Goal: Task Accomplishment & Management: Manage account settings

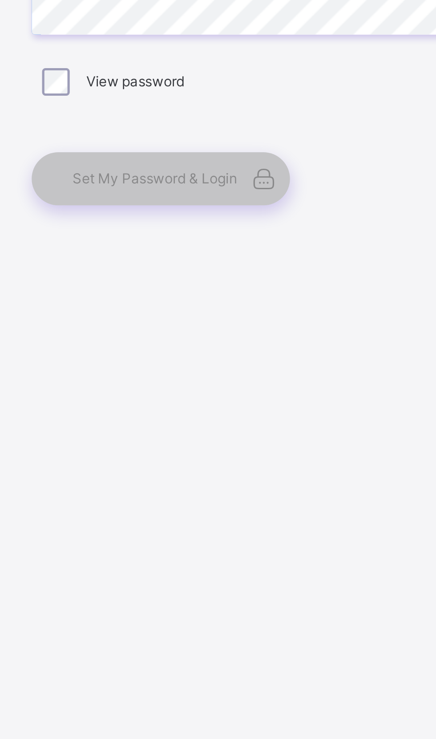
click at [267, 472] on icon at bounding box center [264, 466] width 12 height 11
click at [263, 472] on icon at bounding box center [264, 466] width 12 height 11
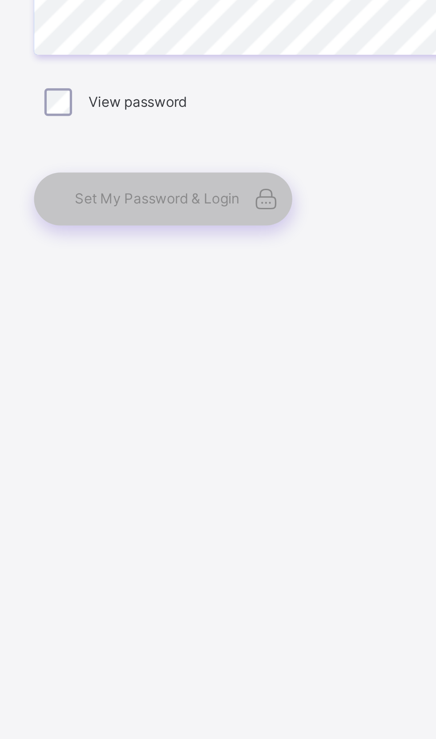
click at [246, 470] on span "Set My Password & Login" at bounding box center [222, 466] width 64 height 7
click at [272, 477] on span at bounding box center [264, 466] width 20 height 20
click at [271, 472] on icon at bounding box center [264, 466] width 12 height 11
click at [263, 472] on icon at bounding box center [264, 466] width 12 height 11
click at [246, 470] on span "Set My Password & Login" at bounding box center [222, 466] width 64 height 7
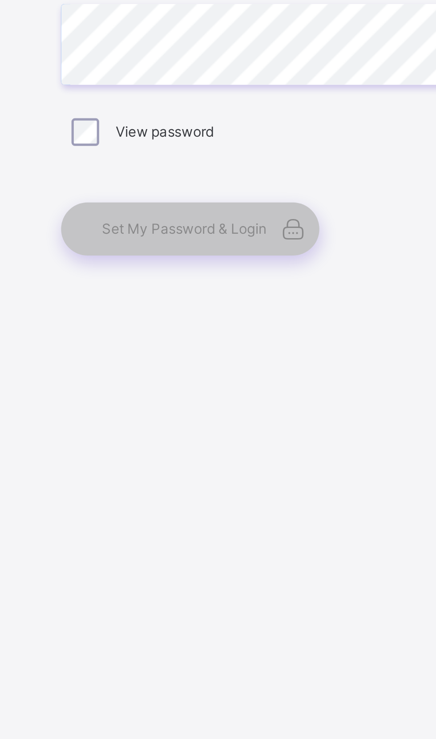
click at [220, 470] on span "Set My Password & Login" at bounding box center [222, 466] width 64 height 7
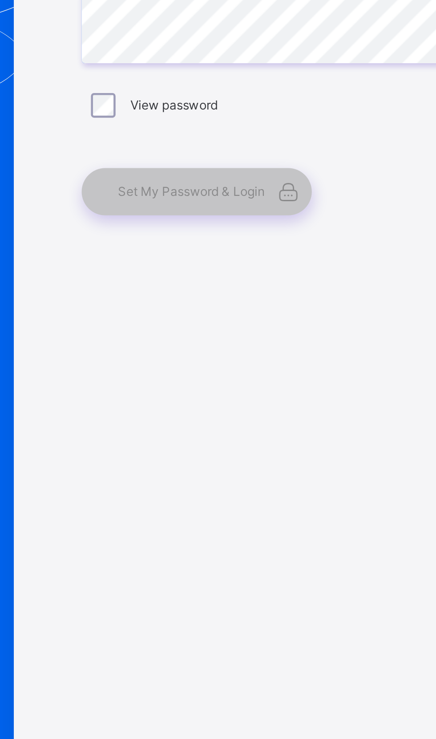
click at [258, 477] on span at bounding box center [264, 466] width 20 height 20
click at [263, 472] on icon at bounding box center [264, 466] width 12 height 11
click at [256, 477] on span at bounding box center [264, 466] width 20 height 20
click at [254, 477] on div "Set My Password & Login" at bounding box center [225, 466] width 100 height 20
click at [252, 470] on span "Set My Password & Login" at bounding box center [222, 466] width 64 height 7
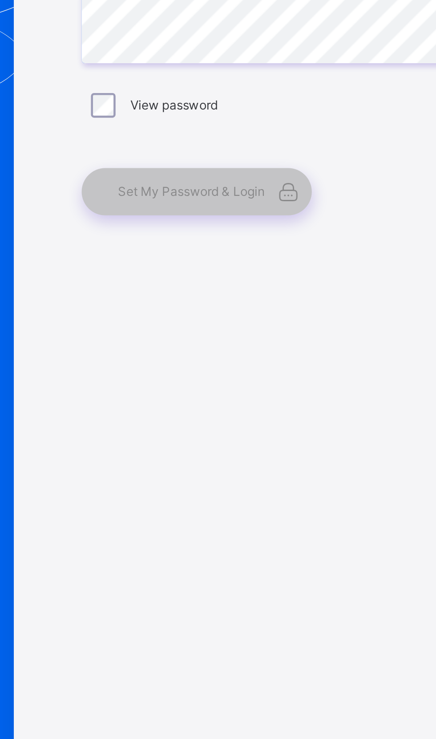
click at [259, 472] on icon at bounding box center [264, 466] width 12 height 11
click at [254, 470] on span "Set My Password & Login" at bounding box center [222, 466] width 64 height 7
click at [247, 470] on span "Set My Password & Login" at bounding box center [222, 466] width 64 height 7
click at [242, 470] on span "Set My Password & Login" at bounding box center [222, 466] width 64 height 7
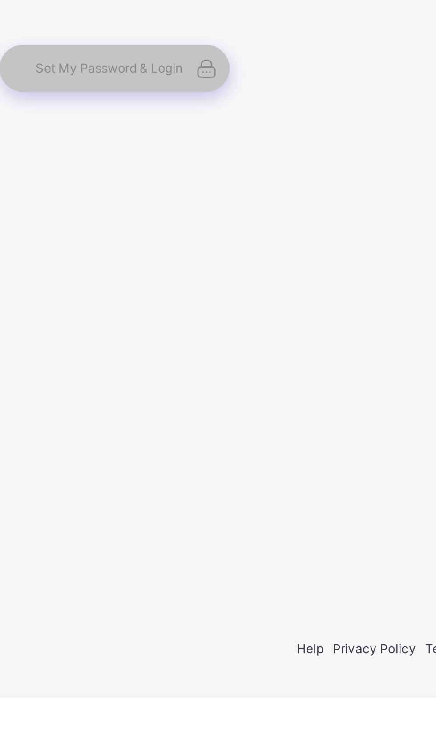
click at [228, 470] on span "Set My Password & Login" at bounding box center [222, 466] width 64 height 7
click at [263, 472] on icon at bounding box center [264, 466] width 12 height 11
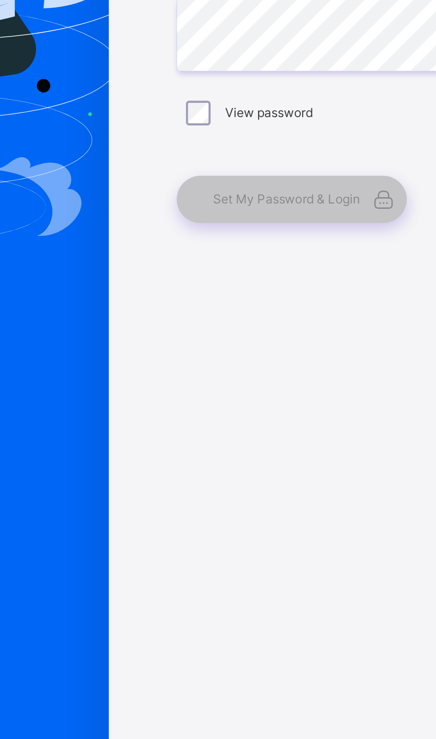
click at [210, 470] on span "Set My Password & Login" at bounding box center [222, 466] width 64 height 7
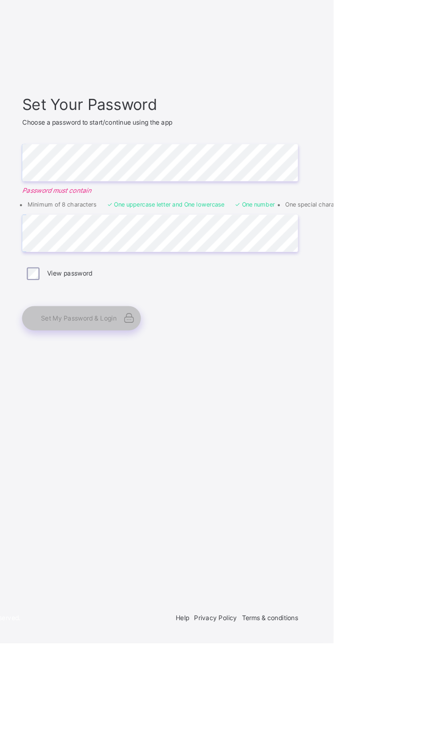
click at [222, 470] on span "Set My Password & Login" at bounding box center [222, 466] width 64 height 7
click at [252, 477] on div "Set My Password & Login" at bounding box center [225, 466] width 100 height 20
